Goal: Task Accomplishment & Management: Manage account settings

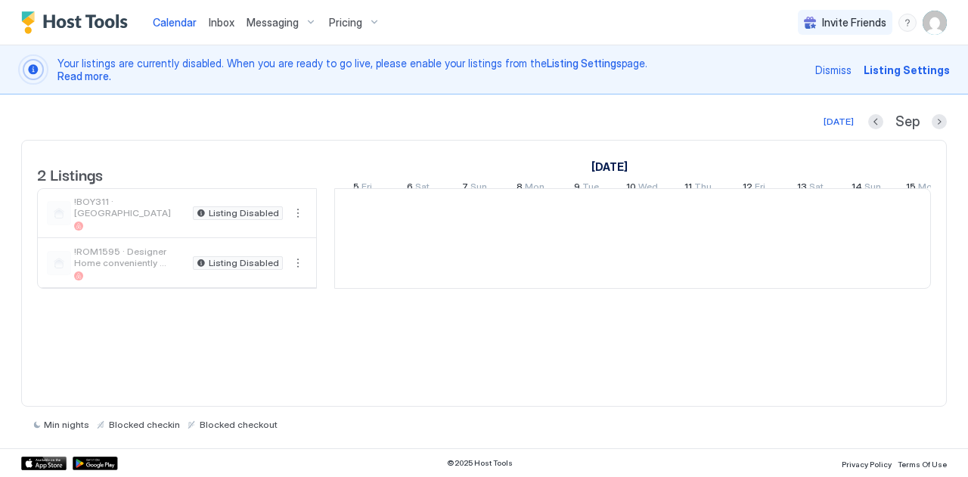
scroll to position [0, 840]
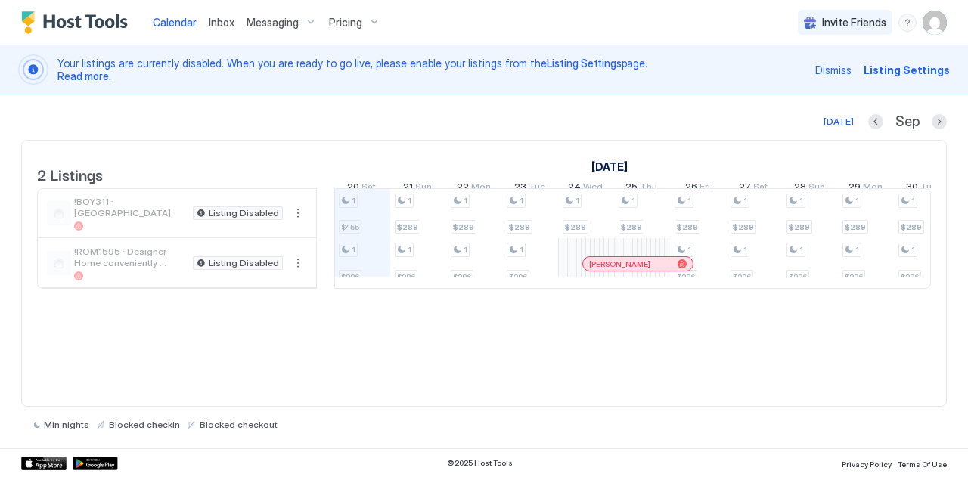
click at [966, 68] on div "Your listings are currently disabled. When you are ready to go live, please ena…" at bounding box center [484, 69] width 968 height 49
click at [0, 361] on div "[DATE] [DATE] Listings [DATE] [DATE] 5 Fri 6 Sat 7 Sun 8 Mon 9 Tue 10 Wed 11 Th…" at bounding box center [484, 272] width 968 height 354
click at [229, 22] on span "Inbox" at bounding box center [222, 22] width 26 height 13
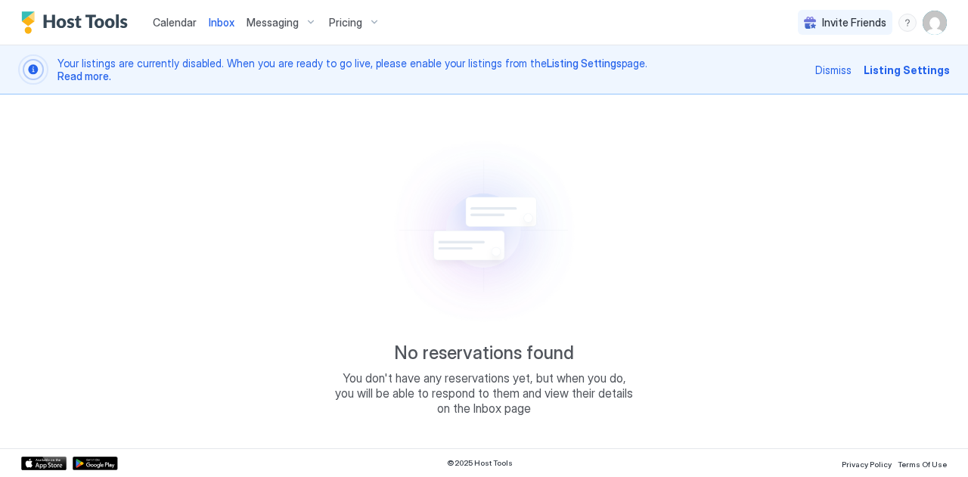
click at [250, 22] on span "Messaging" at bounding box center [273, 23] width 52 height 14
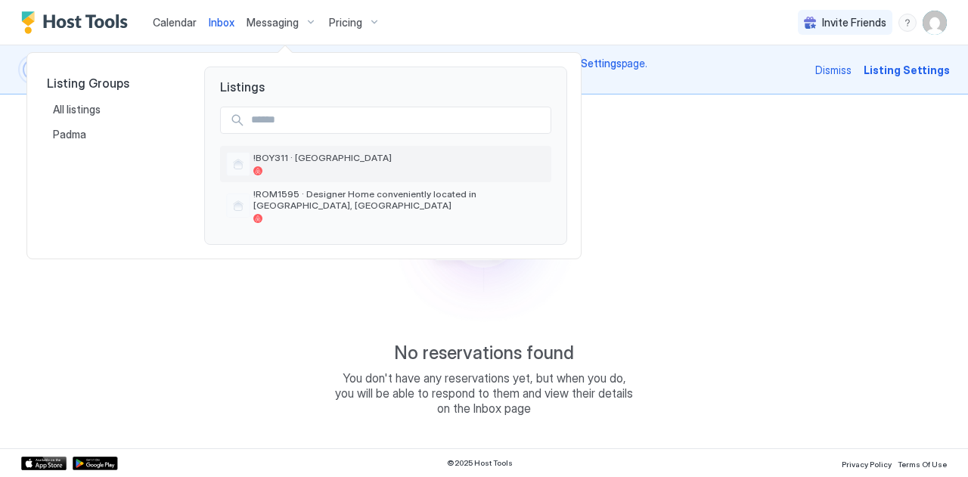
click at [286, 154] on span "!BOY311 · [GEOGRAPHIC_DATA]" at bounding box center [399, 157] width 292 height 11
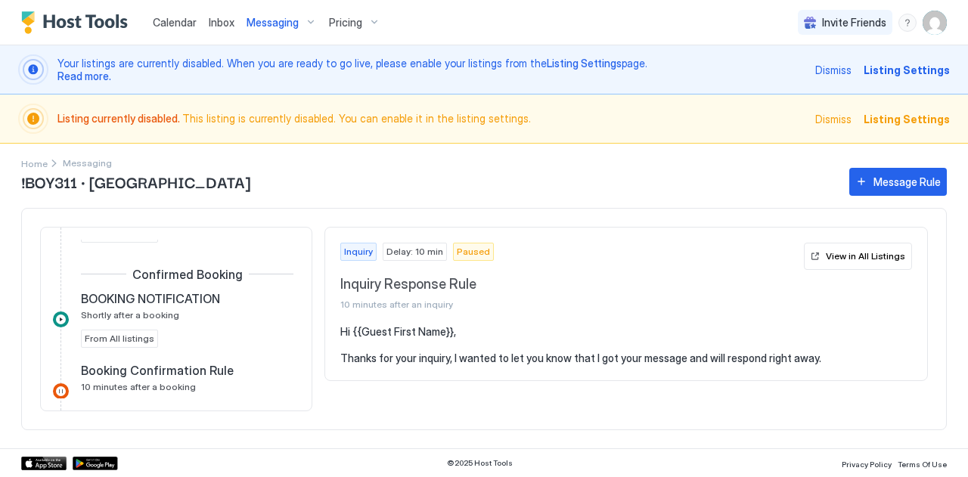
scroll to position [302, 0]
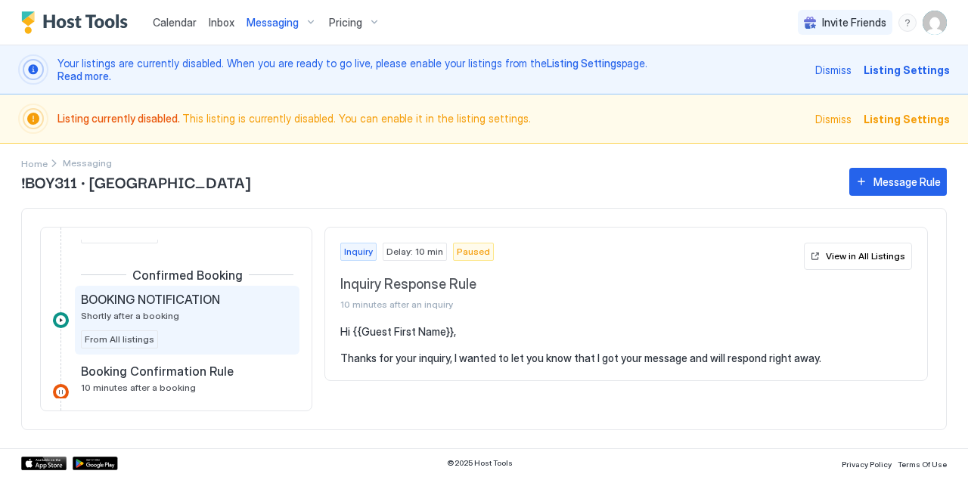
click at [171, 308] on div "BOOKING NOTIFICATION Shortly after a booking" at bounding box center [176, 306] width 191 height 29
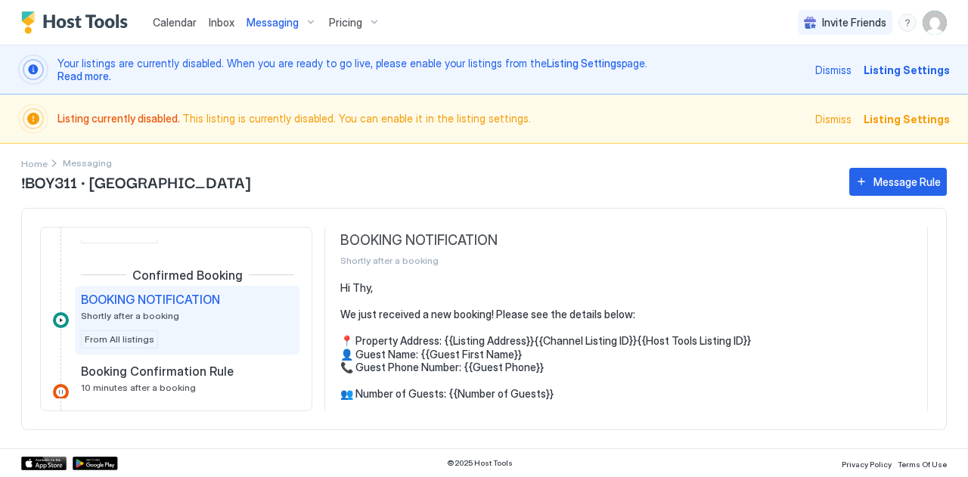
scroll to position [86, 0]
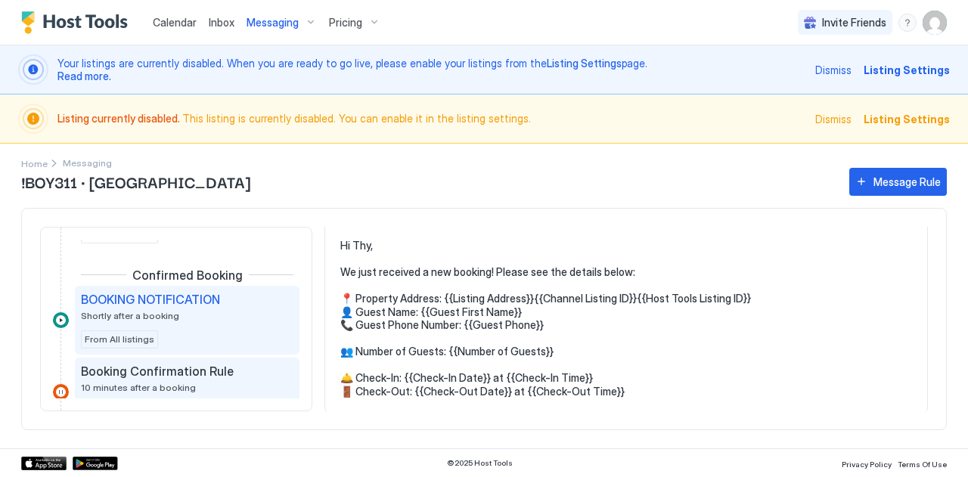
click at [141, 389] on span "10 minutes after a booking" at bounding box center [138, 387] width 115 height 11
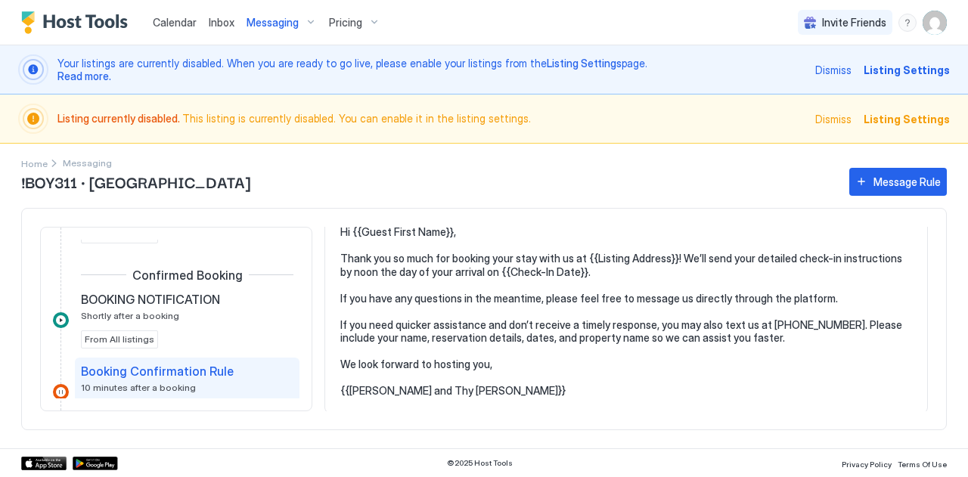
scroll to position [99, 0]
click at [436, 393] on pre "Hi {{Guest First Name}}, Thank you so much for booking your stay with us at {{L…" at bounding box center [626, 312] width 572 height 172
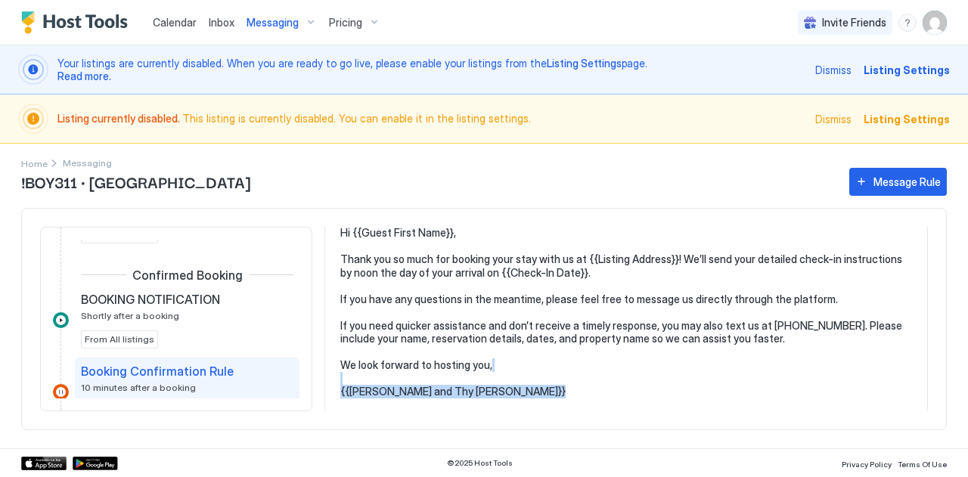
click at [436, 393] on pre "Hi {{Guest First Name}}, Thank you so much for booking your stay with us at {{L…" at bounding box center [626, 312] width 572 height 172
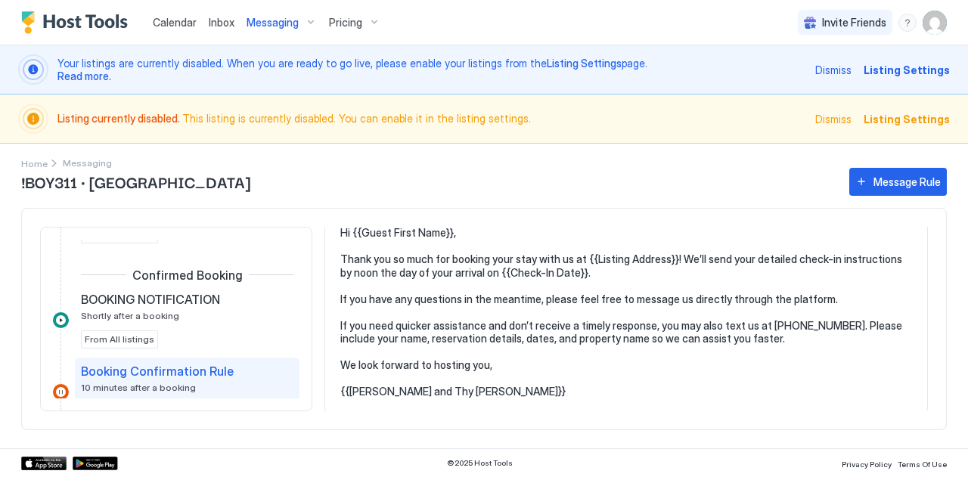
scroll to position [0, 0]
